Goal: Information Seeking & Learning: Learn about a topic

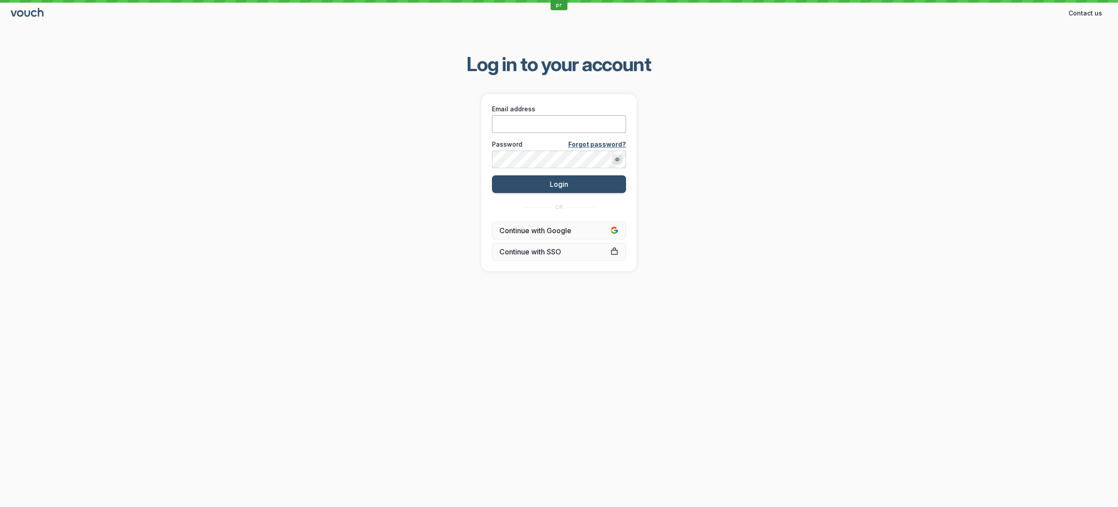
click at [512, 123] on input "Email address" at bounding box center [559, 124] width 134 height 18
click at [858, 98] on div "Log in to your account Email address Password Forgot password? Login OR Continu…" at bounding box center [559, 162] width 1118 height 248
click at [517, 119] on input "Email address" at bounding box center [559, 124] width 134 height 18
paste input "[PERSON_NAME][EMAIL_ADDRESS][DOMAIN_NAME]"
type input "[PERSON_NAME][EMAIL_ADDRESS][DOMAIN_NAME]"
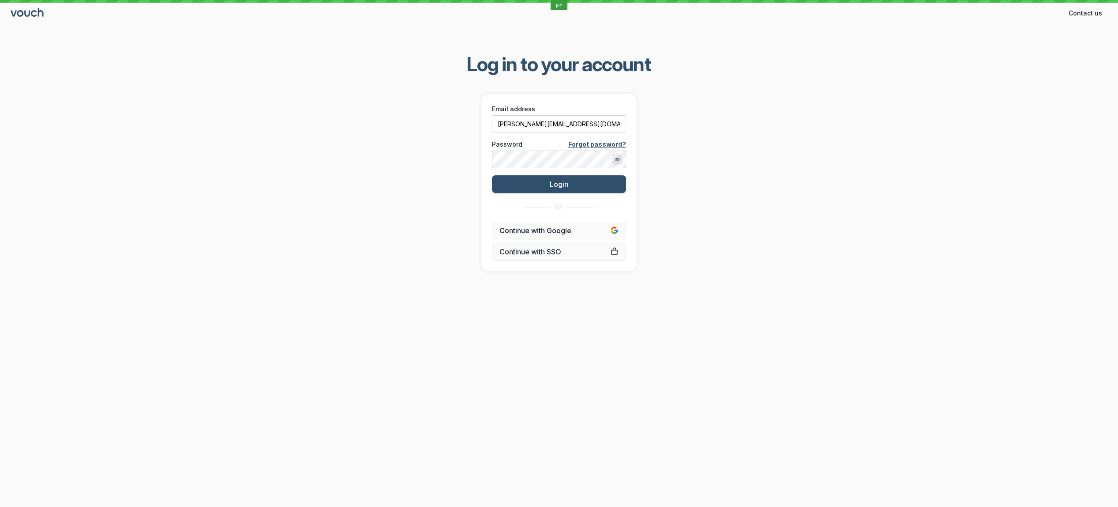
click at [406, 174] on div "Log in to your account Email address [PERSON_NAME][EMAIL_ADDRESS][DOMAIN_NAME] …" at bounding box center [559, 162] width 1118 height 248
click at [521, 184] on button "Login" at bounding box center [559, 184] width 134 height 18
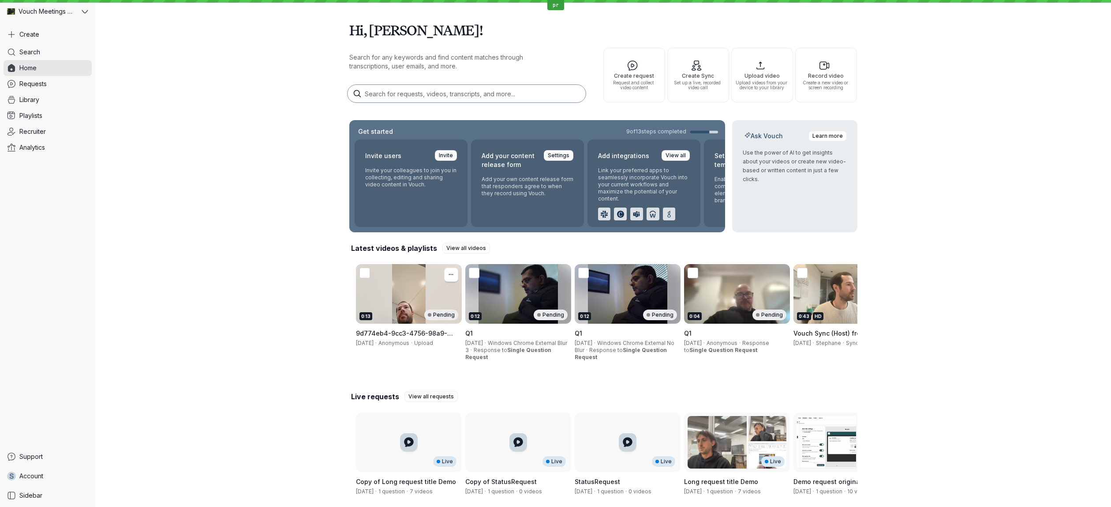
click at [408, 302] on div "0:13 Pending" at bounding box center [409, 294] width 106 height 60
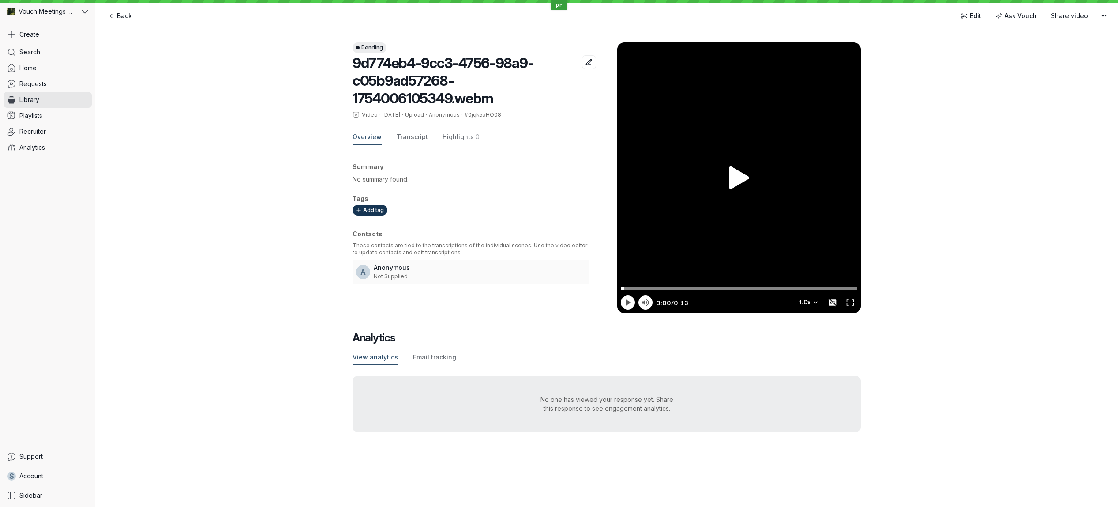
click at [264, 296] on div "Pending 9d774eb4-9cc3-4756-98a9-c05b9ad57268-1754006105349.webm Video · [DATE] …" at bounding box center [606, 237] width 1023 height 425
click at [585, 60] on icon "button" at bounding box center [589, 62] width 8 height 8
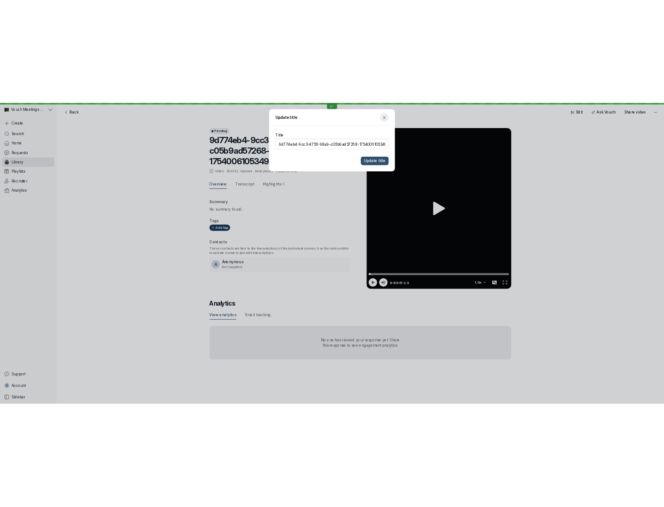
scroll to position [0, 20]
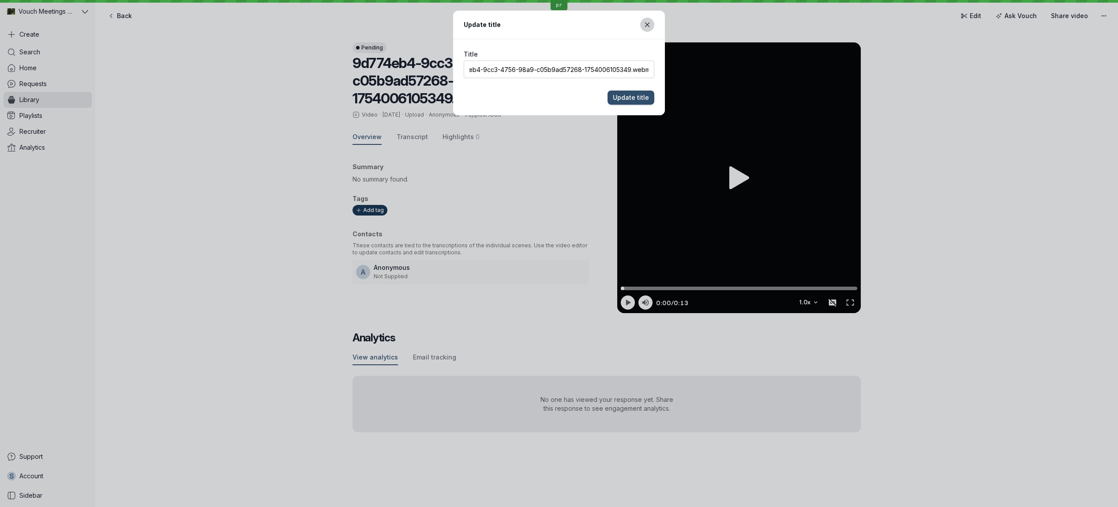
click at [645, 25] on icon "Close modal" at bounding box center [648, 25] width 8 height 8
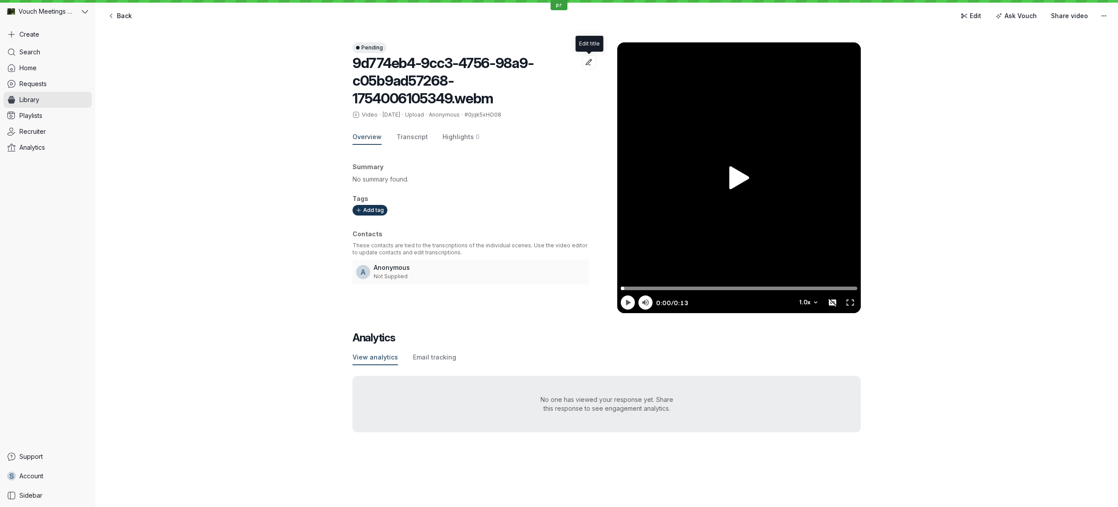
click at [546, 94] on h2 "9d774eb4-9cc3-4756-98a9-c05b9ad57268-1754006105349.webm" at bounding box center [466, 81] width 226 height 56
click at [447, 139] on span "Highlights" at bounding box center [458, 136] width 31 height 9
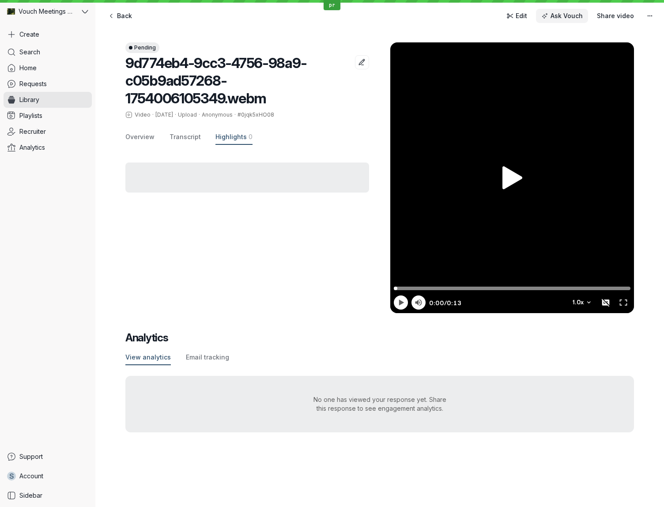
click at [571, 15] on span "Ask Vouch" at bounding box center [566, 15] width 32 height 9
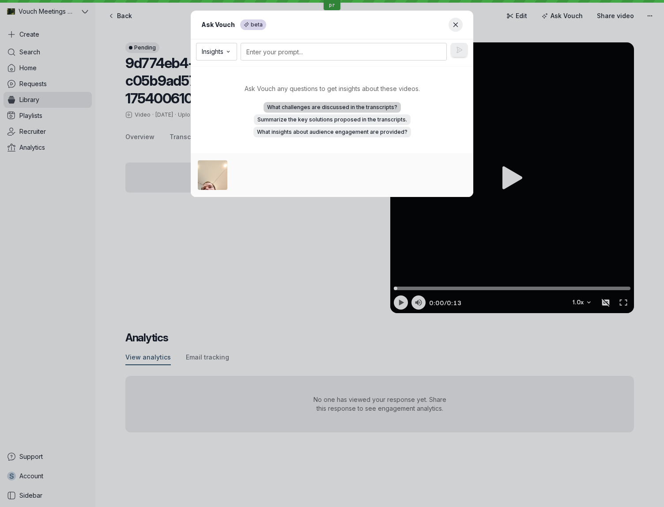
click at [366, 110] on span "What challenges are discussed in the transcripts?" at bounding box center [332, 107] width 130 height 9
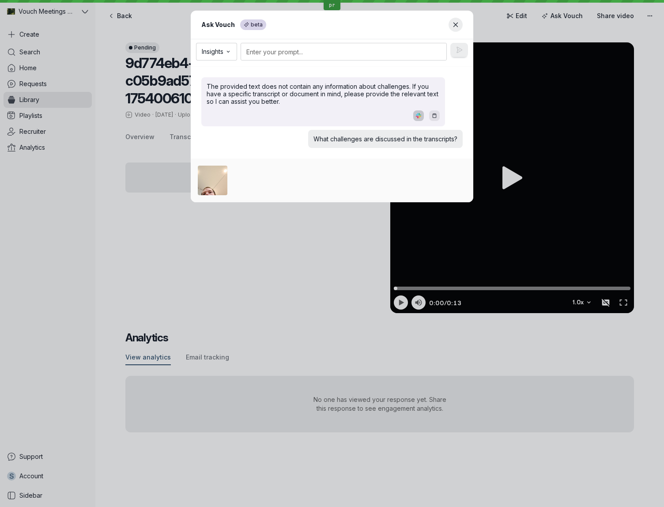
click at [417, 117] on icon "Share on Slack" at bounding box center [418, 115] width 5 height 5
click at [432, 117] on icon "button" at bounding box center [434, 115] width 5 height 5
click at [207, 50] on span "Insights" at bounding box center [213, 51] width 22 height 9
click at [374, 53] on textarea at bounding box center [346, 52] width 199 height 18
type textarea "test"
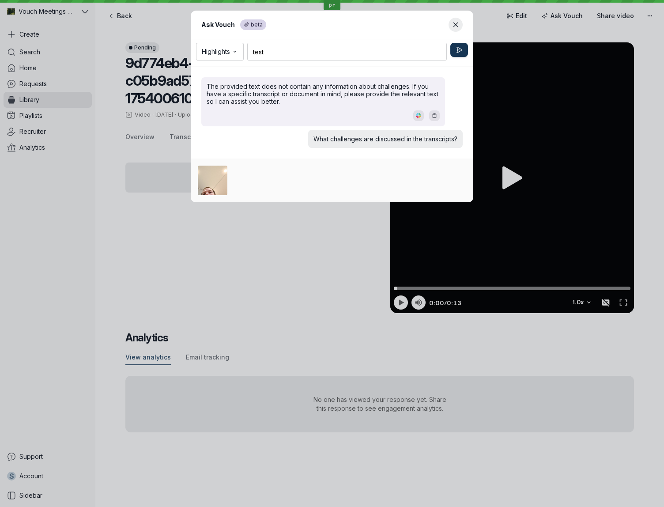
click at [458, 52] on icon "Send prompt" at bounding box center [459, 50] width 8 height 8
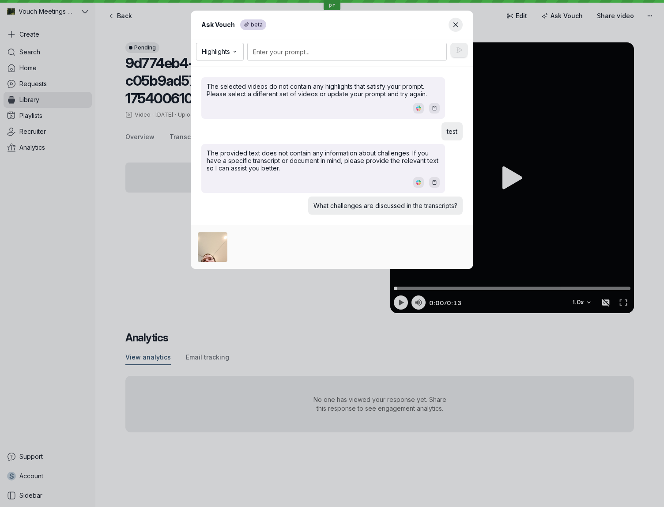
click at [415, 30] on header "Ask Vouch beta" at bounding box center [332, 25] width 282 height 29
click at [455, 22] on icon "Close modal" at bounding box center [456, 25] width 8 height 8
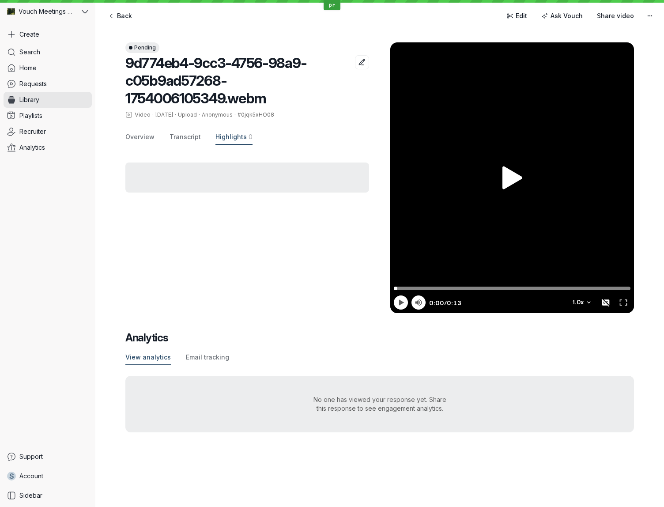
click at [455, 22] on div "Back Edit Ask Vouch Share video" at bounding box center [379, 16] width 554 height 18
click at [521, 12] on span "Edit" at bounding box center [520, 15] width 11 height 9
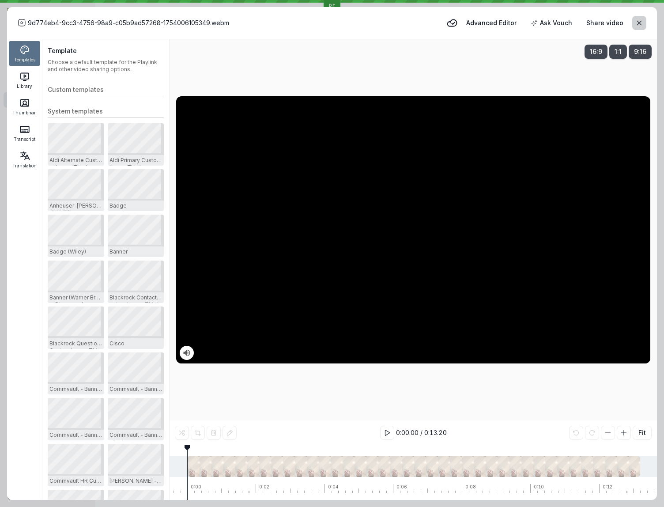
click at [632, 26] on button "button" at bounding box center [639, 23] width 14 height 14
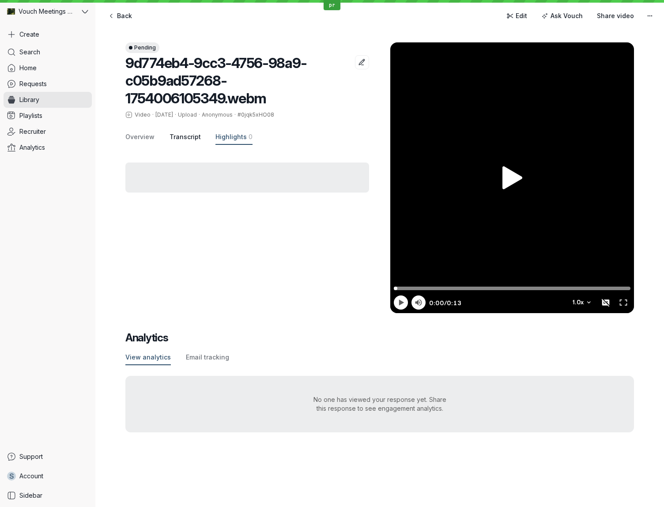
click at [176, 138] on span "Transcript" at bounding box center [184, 136] width 31 height 9
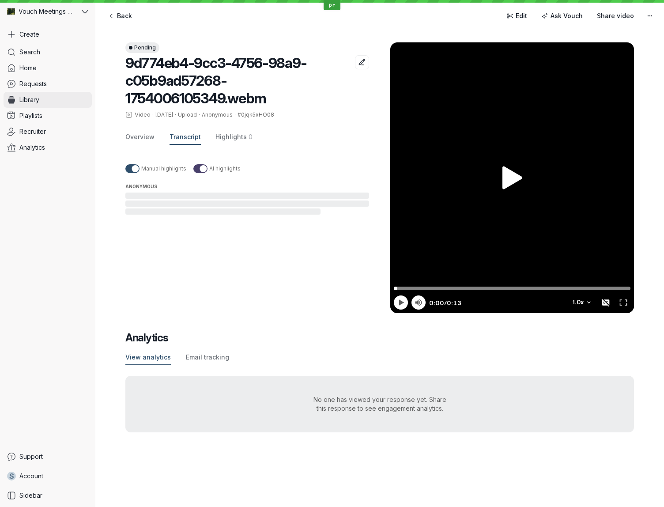
click at [67, 97] on link "Library" at bounding box center [48, 100] width 88 height 16
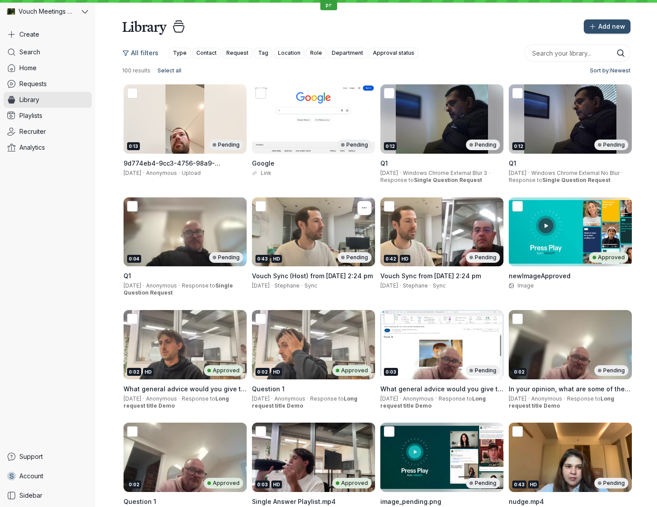
click at [290, 267] on div "Vouch Sync (Host) from [DATE] 2:24 pm 30 July · Stephane · Sync" at bounding box center [313, 280] width 123 height 28
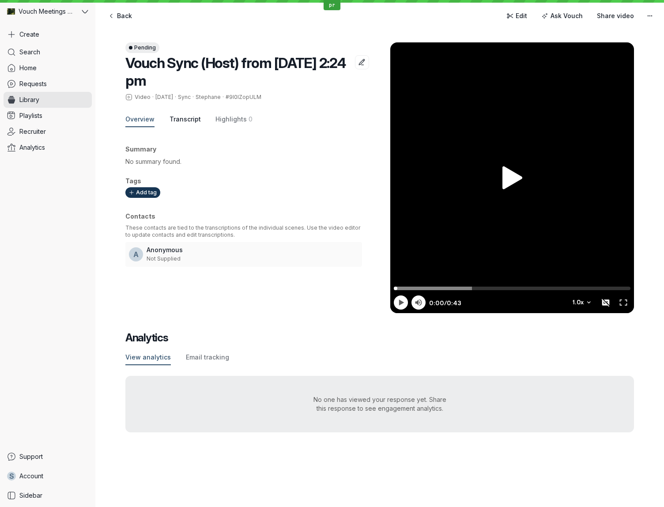
click at [180, 120] on span "Transcript" at bounding box center [184, 119] width 31 height 9
